Goal: Information Seeking & Learning: Learn about a topic

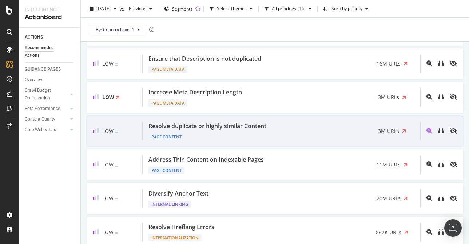
scroll to position [243, 0]
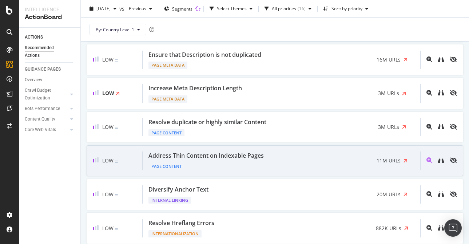
click at [292, 155] on div "Address Thin Content on Indexable Pages Page Content 11M URLs" at bounding box center [281, 160] width 277 height 19
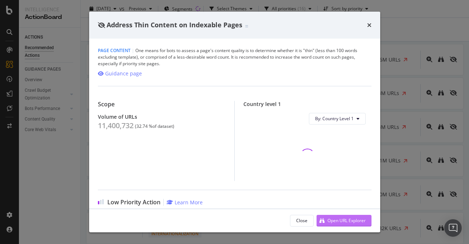
click at [333, 219] on div "Open URL Explorer" at bounding box center [346, 220] width 38 height 6
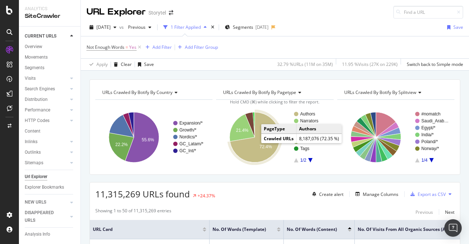
click at [250, 148] on icon "A chart." at bounding box center [255, 137] width 50 height 50
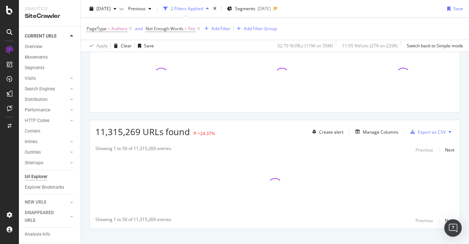
scroll to position [63, 0]
